Goal: Book appointment/travel/reservation

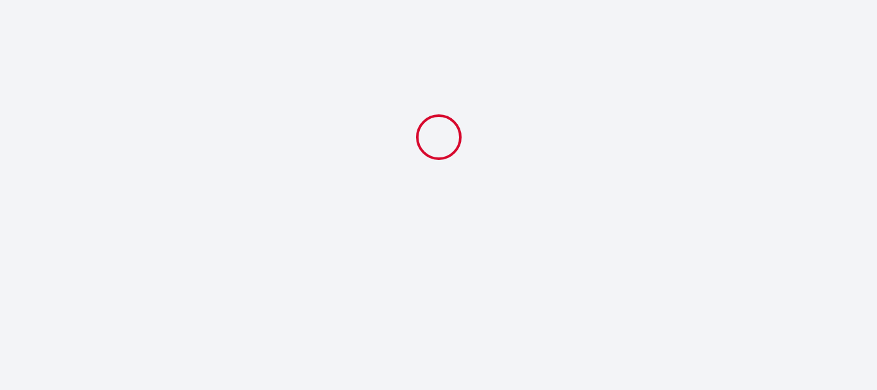
select select
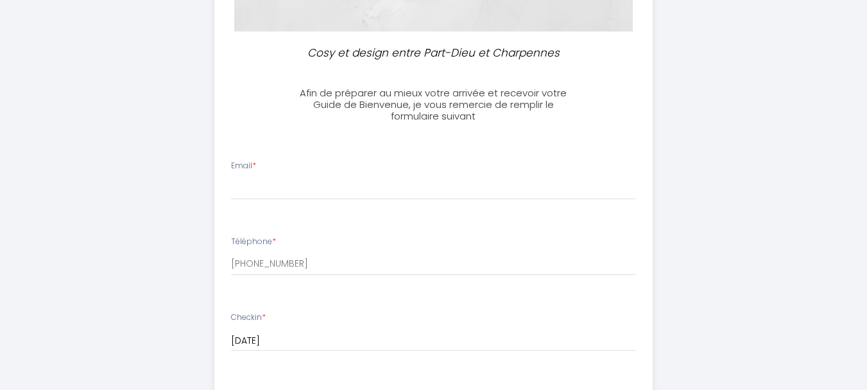
scroll to position [321, 0]
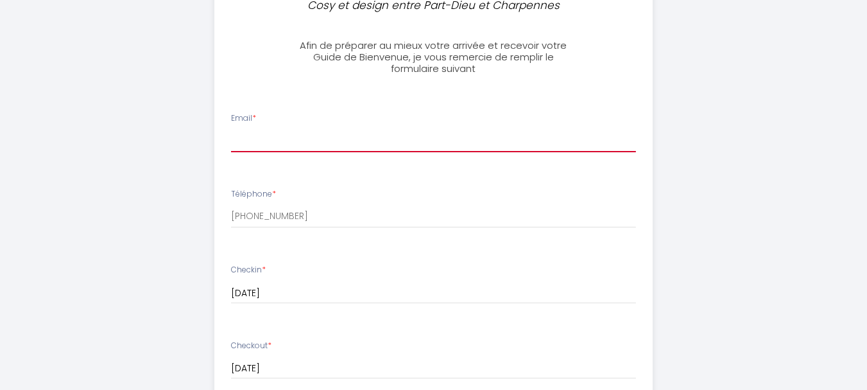
click at [270, 132] on input "Email *" at bounding box center [433, 140] width 405 height 23
type input "[EMAIL_ADDRESS][DOMAIN_NAME]"
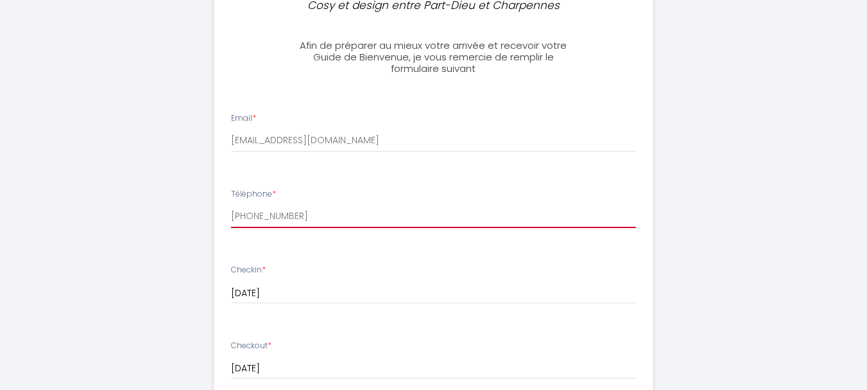
click at [241, 219] on input "[PHONE_NUMBER]" at bounding box center [433, 216] width 405 height 23
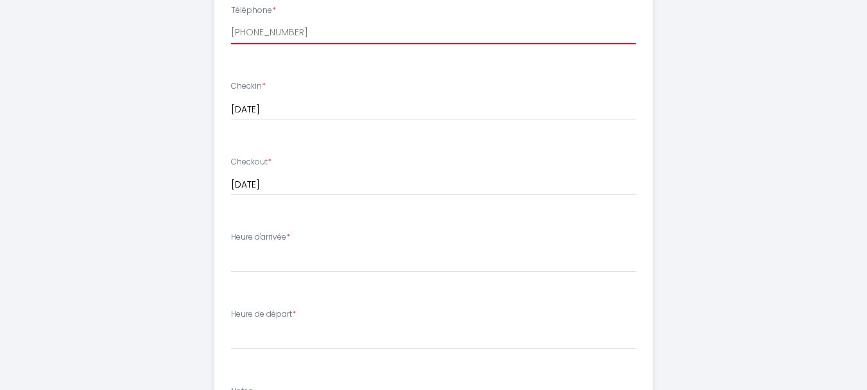
scroll to position [578, 0]
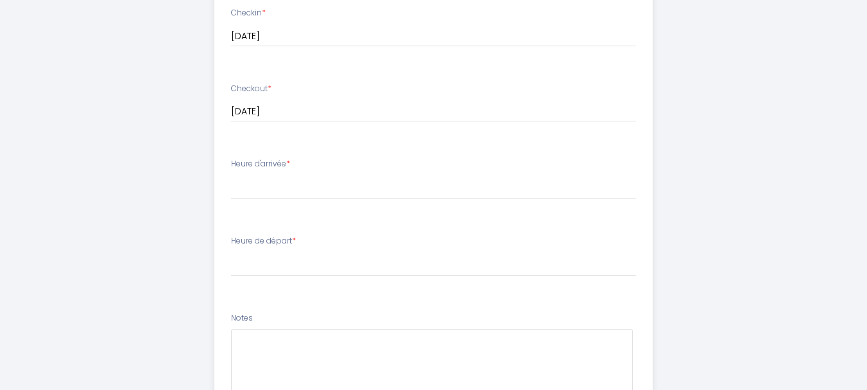
type input "[PHONE_NUMBER]"
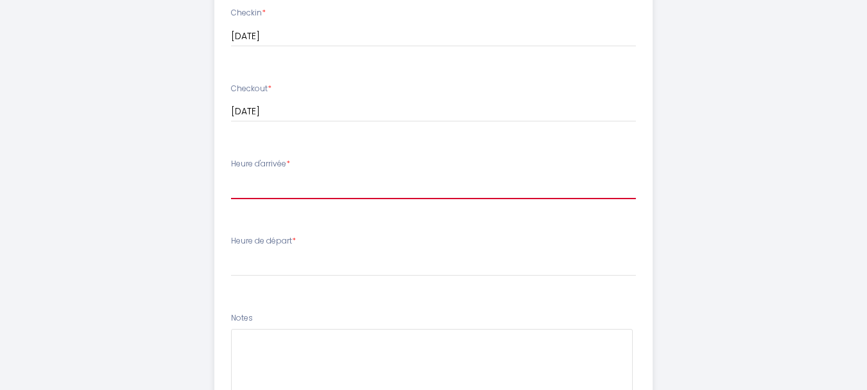
click at [235, 187] on select "15:00 15:30 16:00 16:30 17:00 17:30 18:00 18:30 19:00 19:30 20:00 20:30 21:00 2…" at bounding box center [433, 187] width 405 height 24
select select "21:30"
click at [231, 175] on select "15:00 15:30 16:00 16:30 17:00 17:30 18:00 18:30 19:00 19:30 20:00 20:30 21:00 2…" at bounding box center [433, 187] width 405 height 24
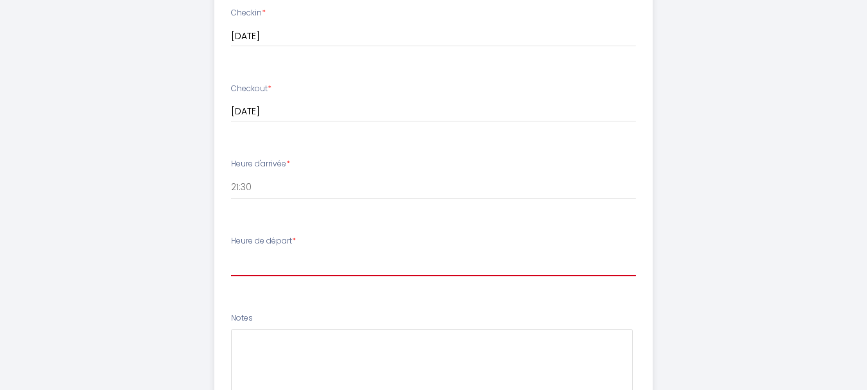
click at [237, 270] on select "00:00 00:30 01:00 01:30 02:00 02:30 03:00 03:30 04:00 04:30 05:00 05:30 06:00 0…" at bounding box center [433, 264] width 405 height 24
select select "07:00"
click at [231, 252] on select "00:00 00:30 01:00 01:30 02:00 02:30 03:00 03:30 04:00 04:30 05:00 05:30 06:00 0…" at bounding box center [433, 264] width 405 height 24
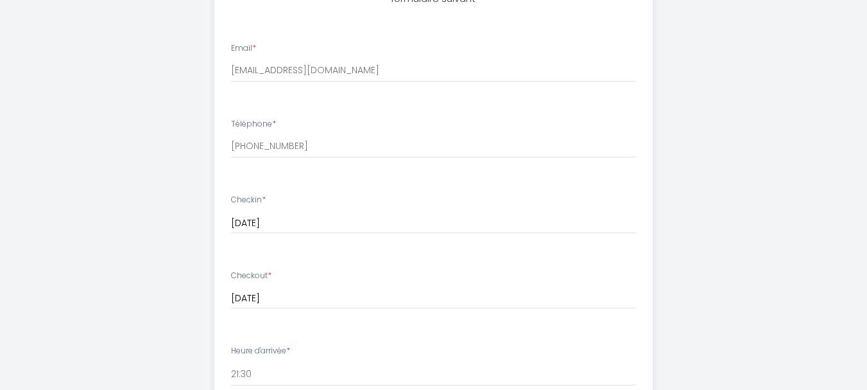
scroll to position [384, 0]
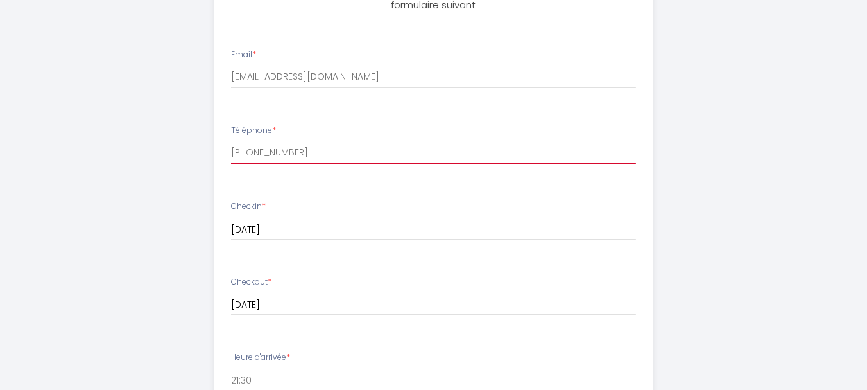
click at [262, 153] on input "[PHONE_NUMBER]" at bounding box center [433, 152] width 405 height 23
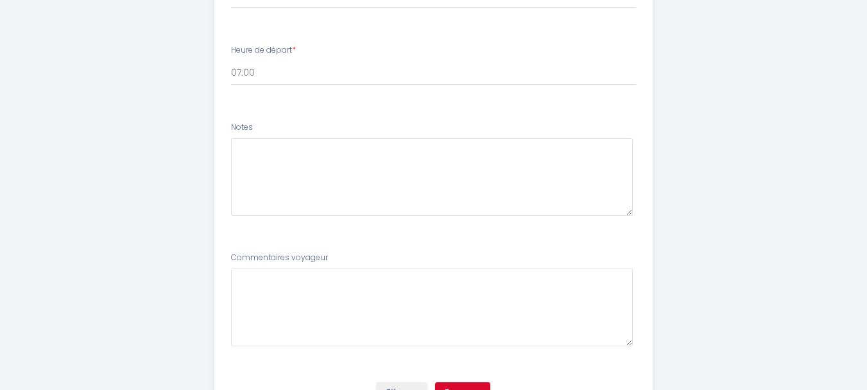
scroll to position [834, 0]
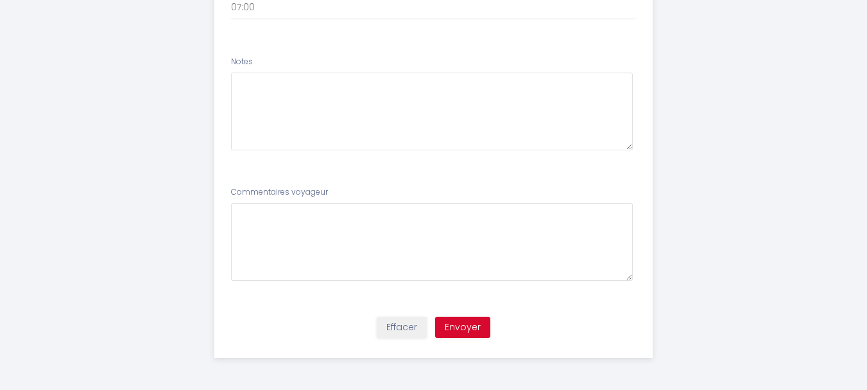
type input "[PHONE_NUMBER]"
click at [454, 327] on button "Envoyer" at bounding box center [462, 327] width 55 height 22
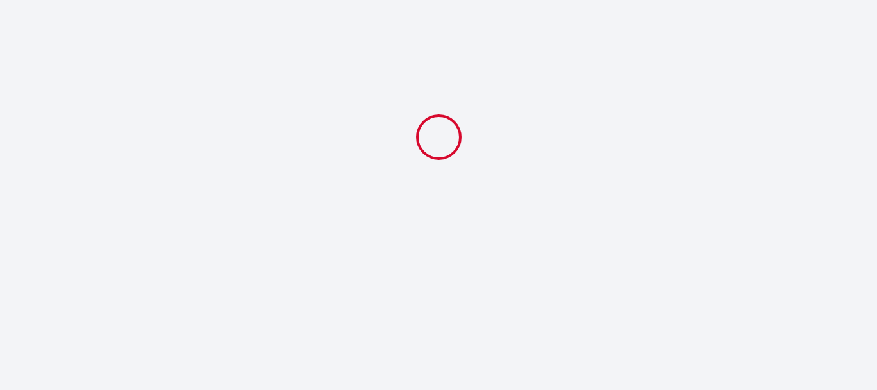
select select "21:30"
select select "07:00"
